Goal: Use online tool/utility: Utilize a website feature to perform a specific function

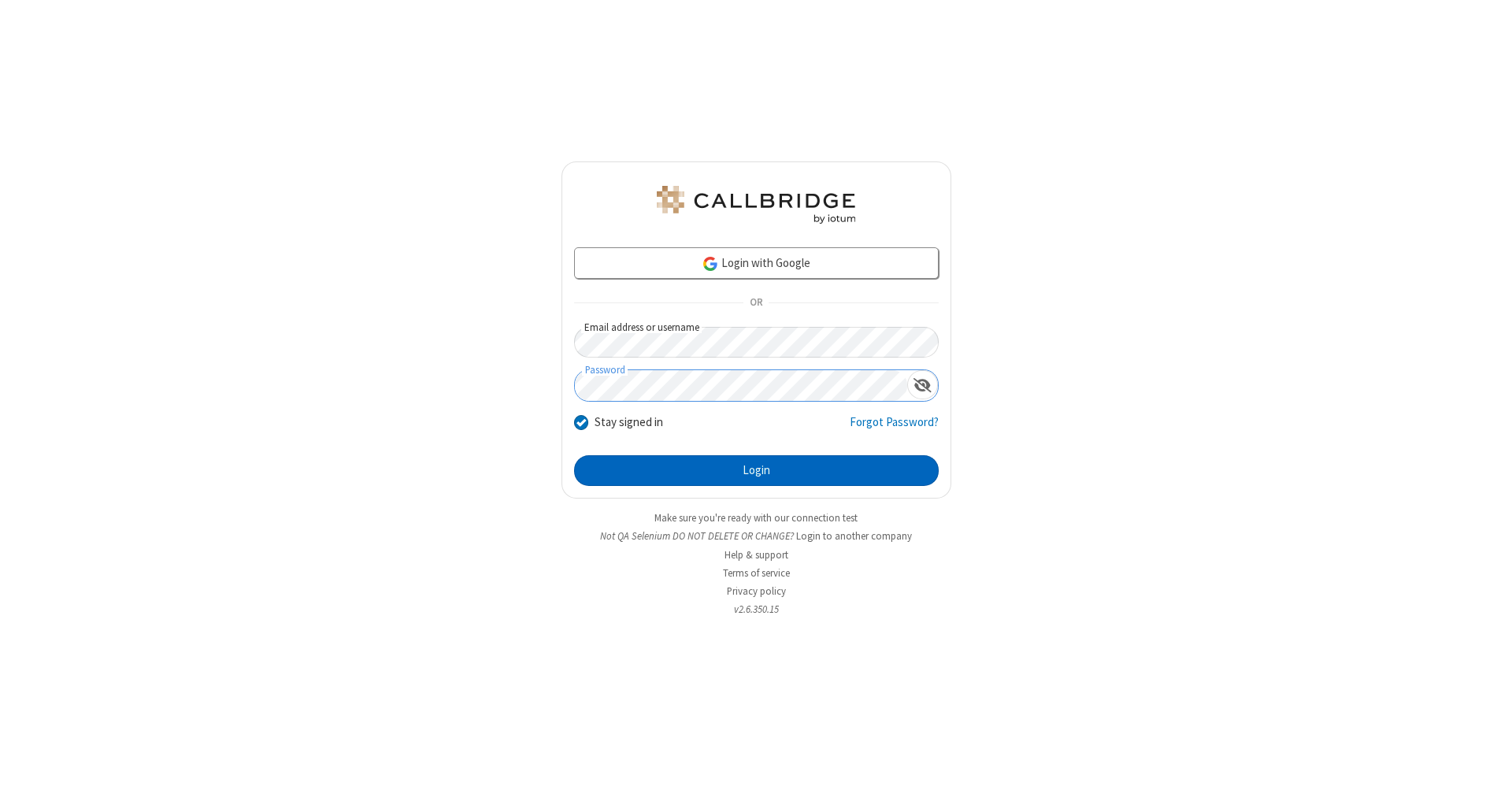
click at [756, 471] on button "Login" at bounding box center [757, 470] width 364 height 31
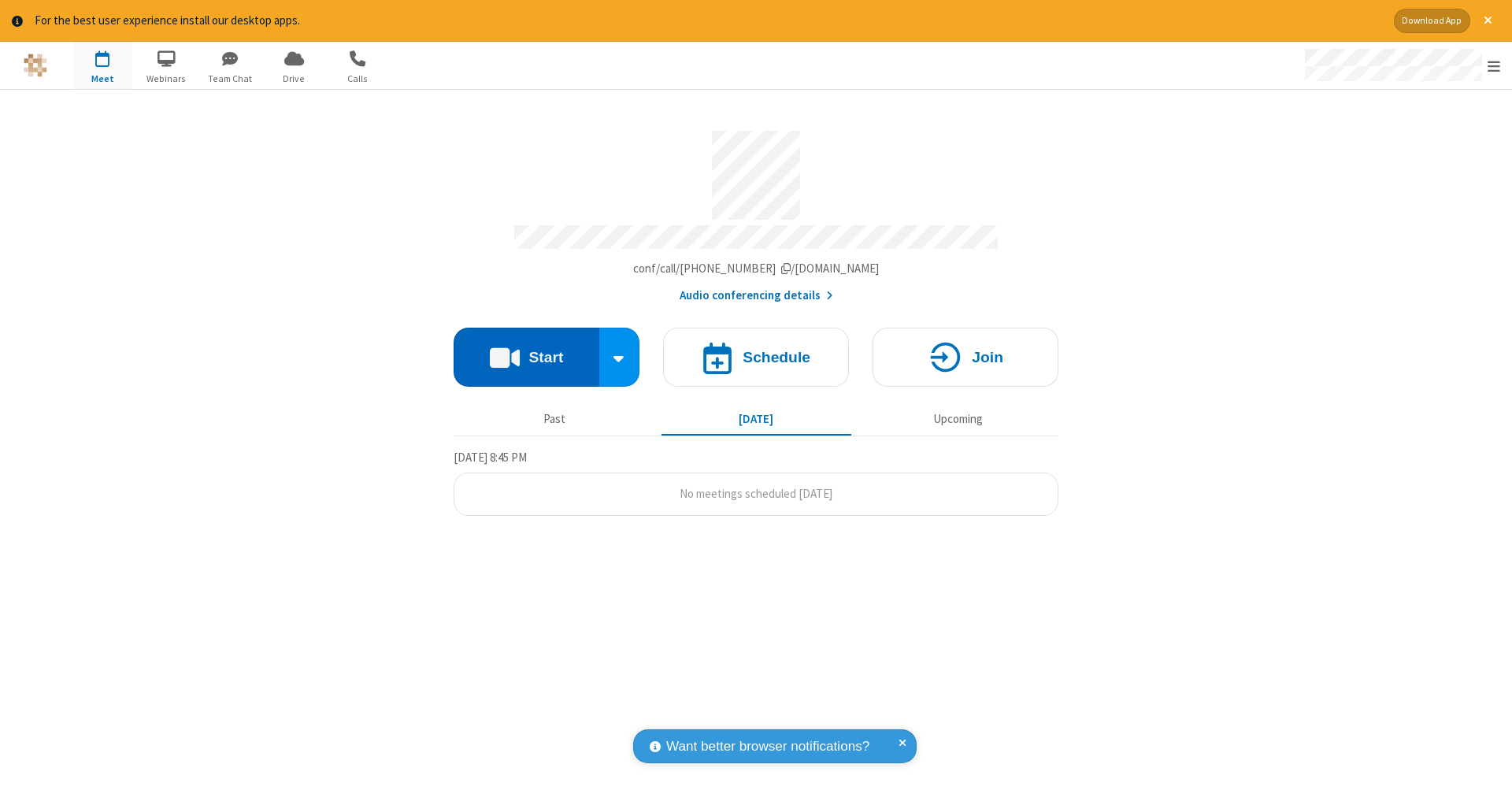
click at [526, 349] on button "Start" at bounding box center [526, 358] width 146 height 59
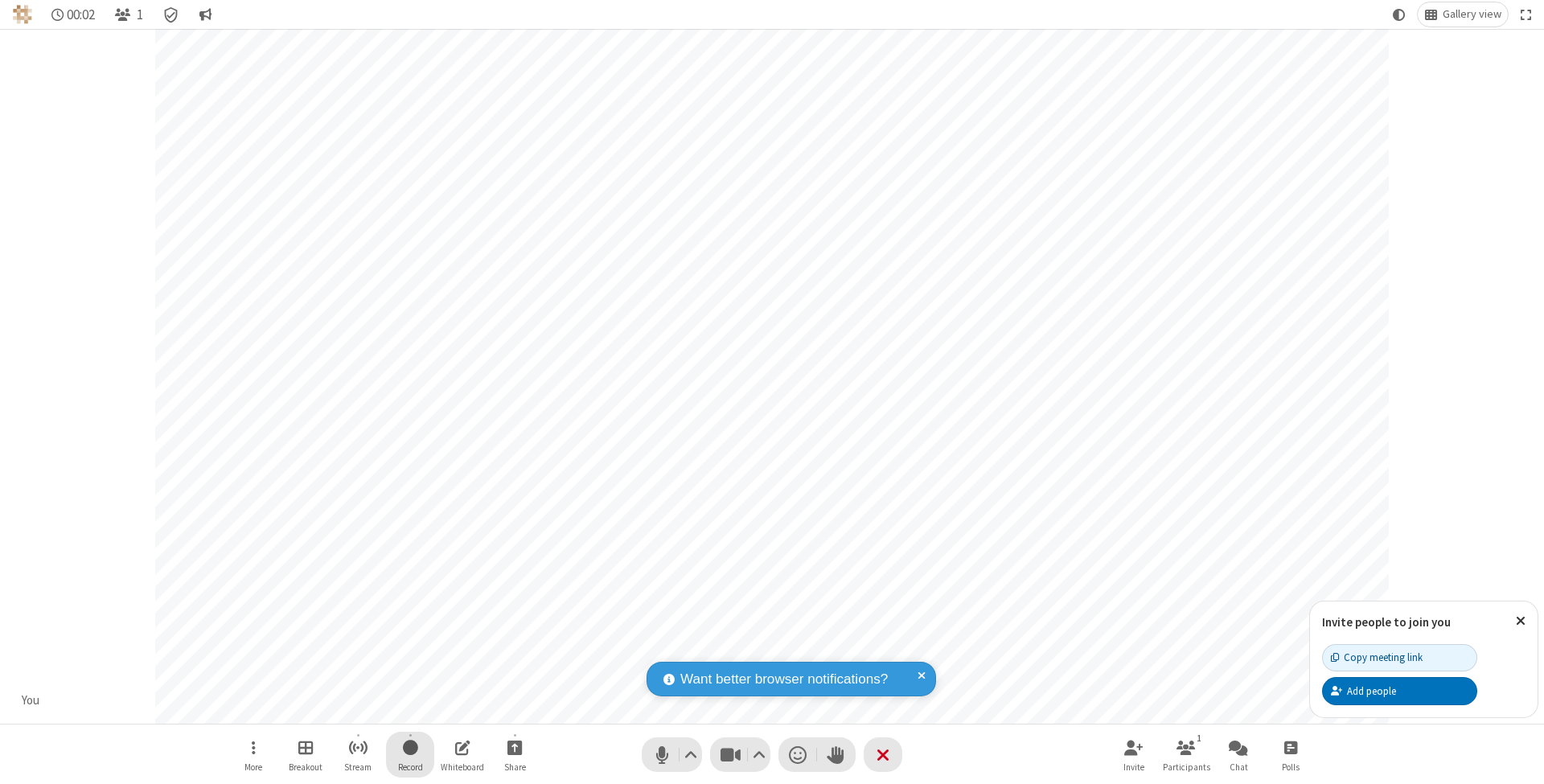
click at [410, 755] on span "Start recording" at bounding box center [411, 747] width 16 height 20
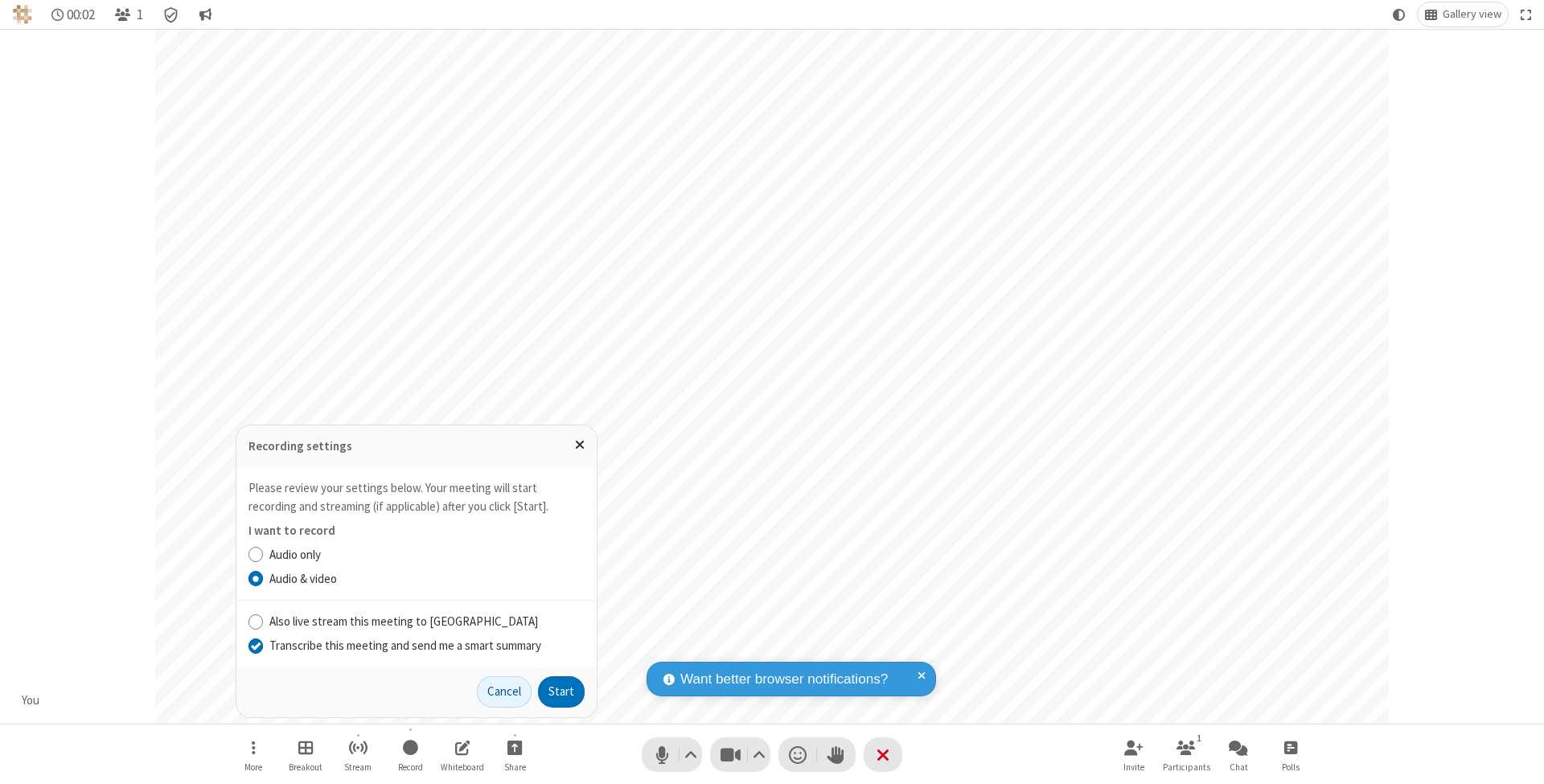
click at [255, 646] on input "Transcribe this meeting and send me a smart summary" at bounding box center [256, 646] width 16 height 17
click at [562, 691] on button "Start" at bounding box center [562, 692] width 47 height 32
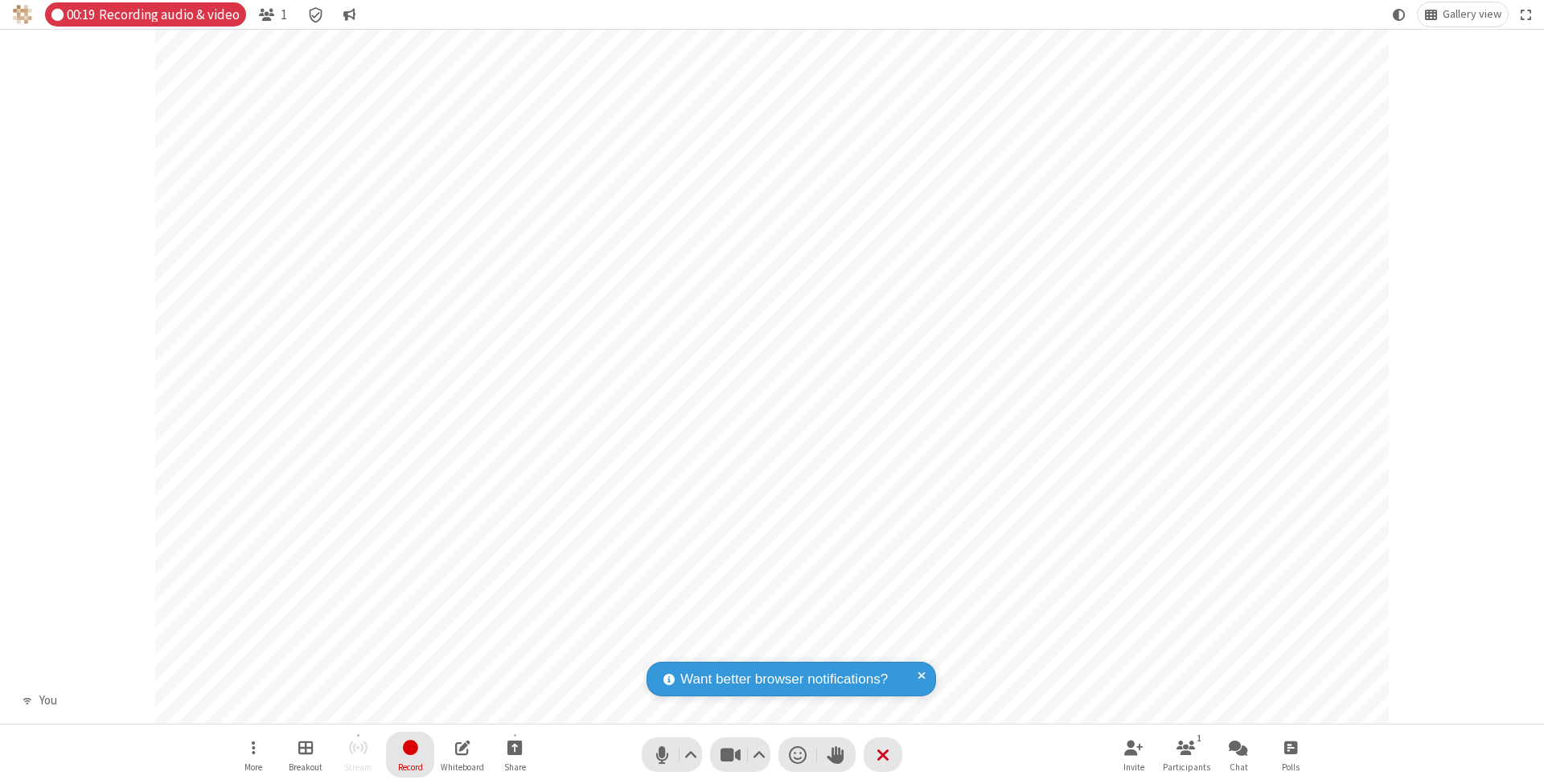
click at [410, 755] on span "Stop recording" at bounding box center [409, 747] width 18 height 20
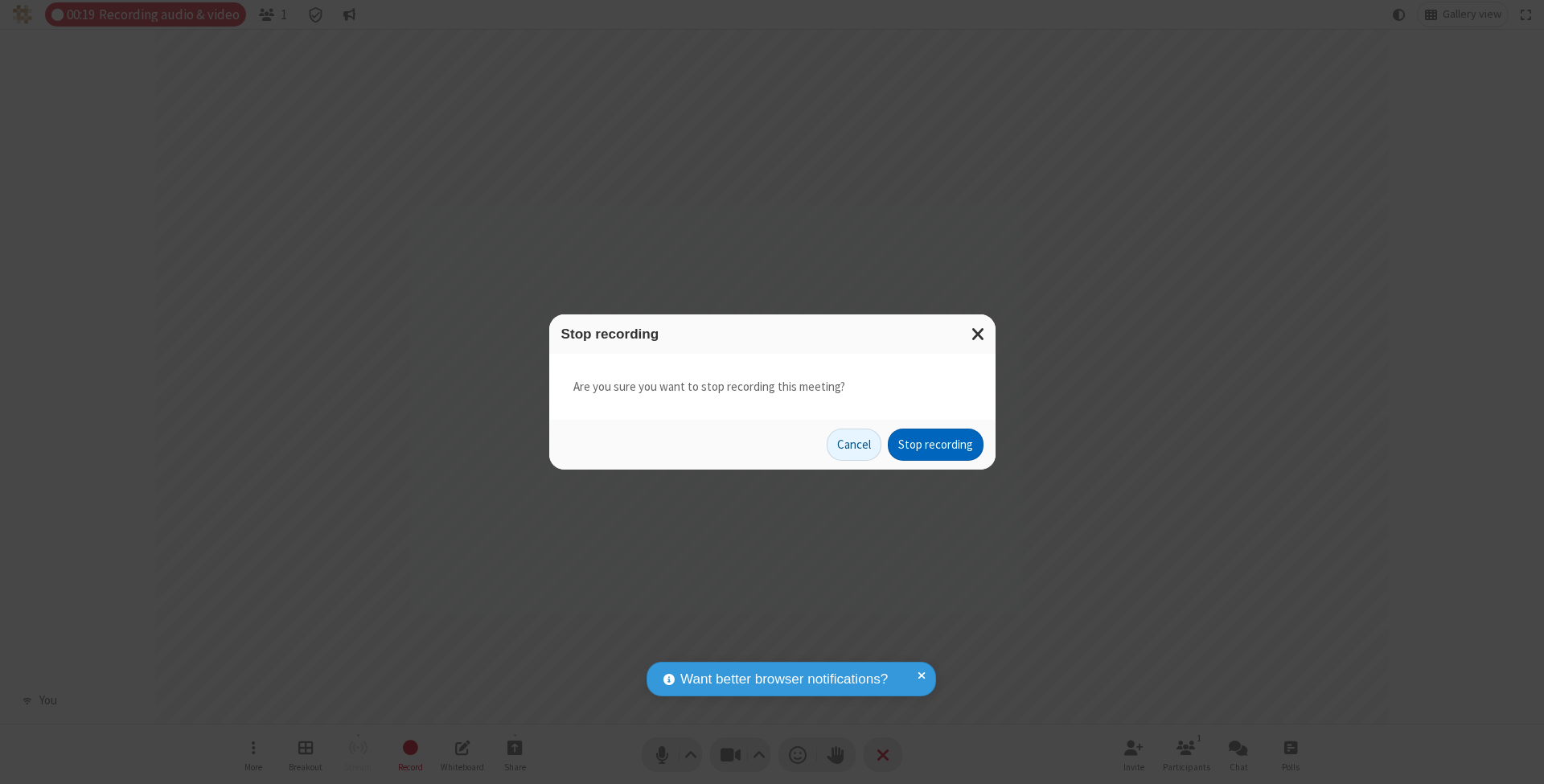
click at [936, 444] on button "Stop recording" at bounding box center [936, 444] width 96 height 32
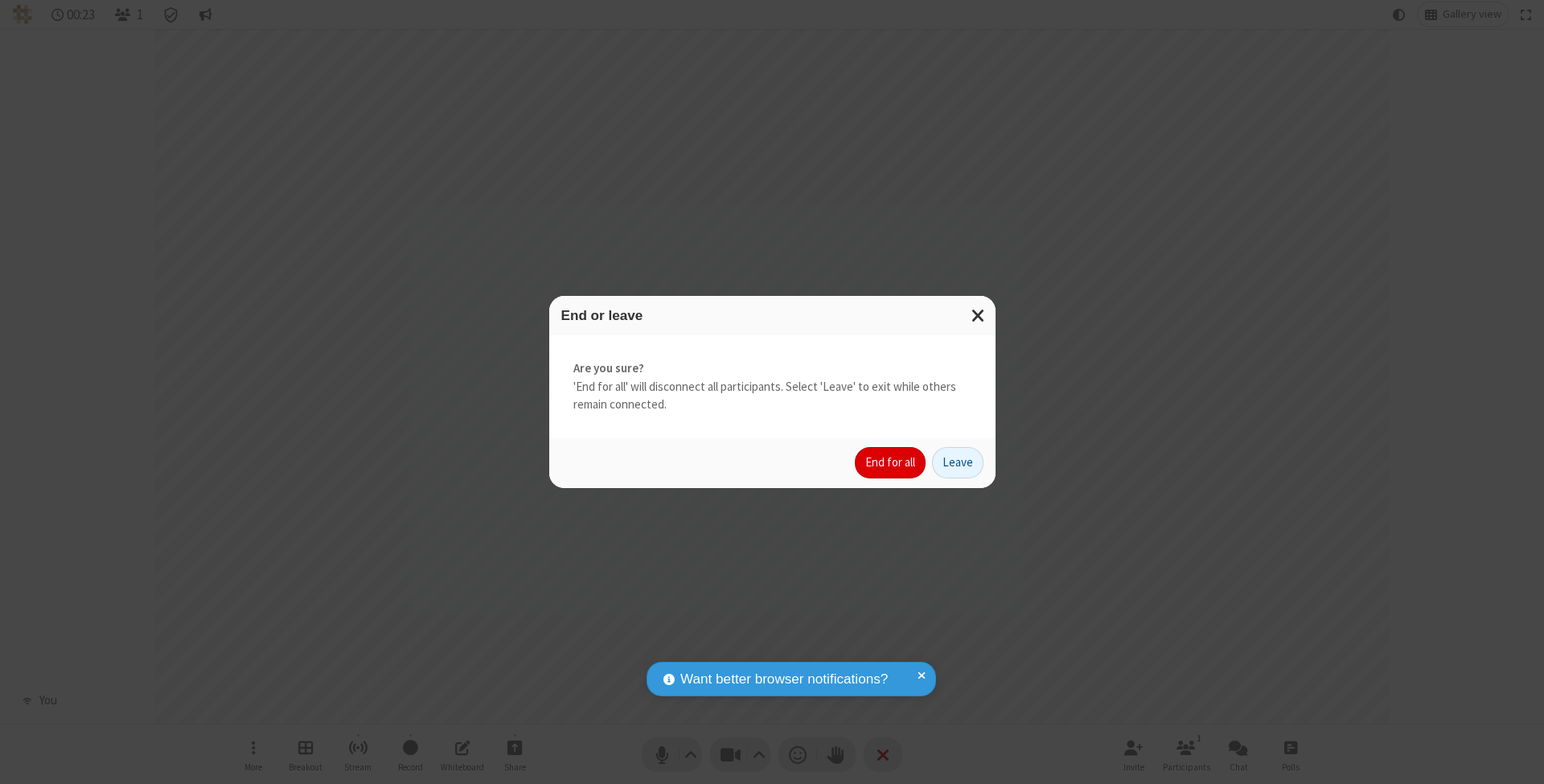
click at [891, 461] on button "End for all" at bounding box center [891, 463] width 71 height 32
